Goal: Task Accomplishment & Management: Use online tool/utility

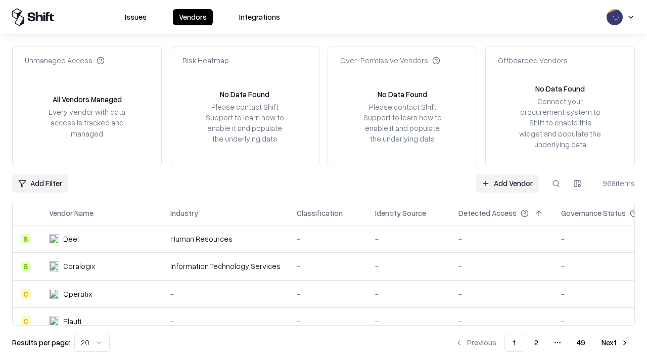
click at [507, 183] on link "Add Vendor" at bounding box center [506, 183] width 63 height 18
